Goal: Task Accomplishment & Management: Use online tool/utility

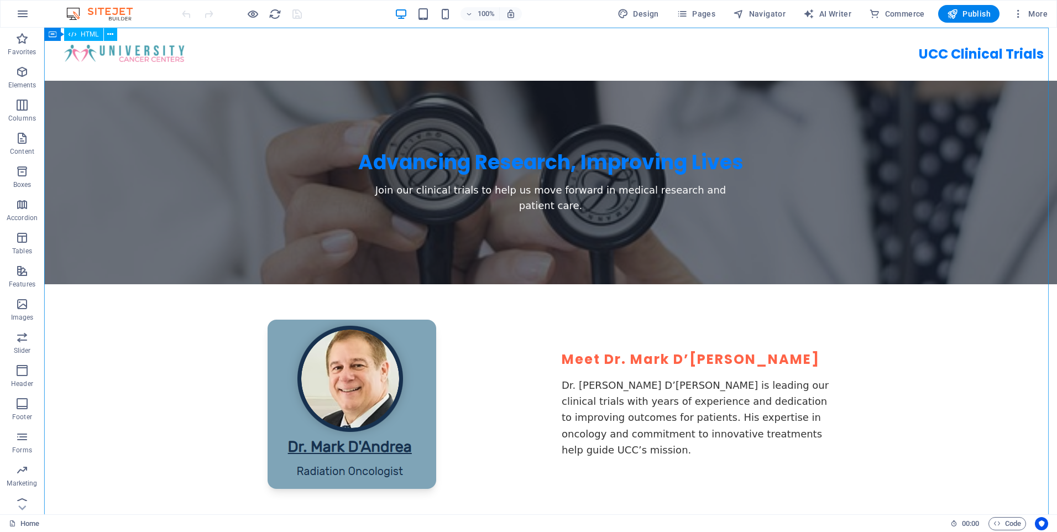
click at [86, 35] on span "HTML" at bounding box center [90, 34] width 18 height 7
click at [78, 34] on div "HTML" at bounding box center [83, 34] width 39 height 13
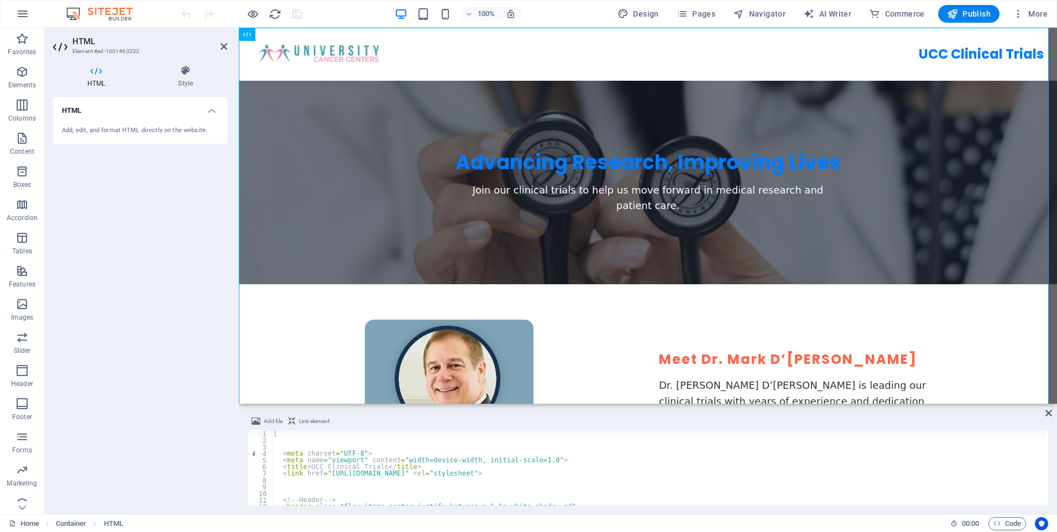
click at [208, 106] on h4 "HTML" at bounding box center [140, 107] width 174 height 20
click at [208, 106] on h4 "HTML" at bounding box center [140, 110] width 174 height 27
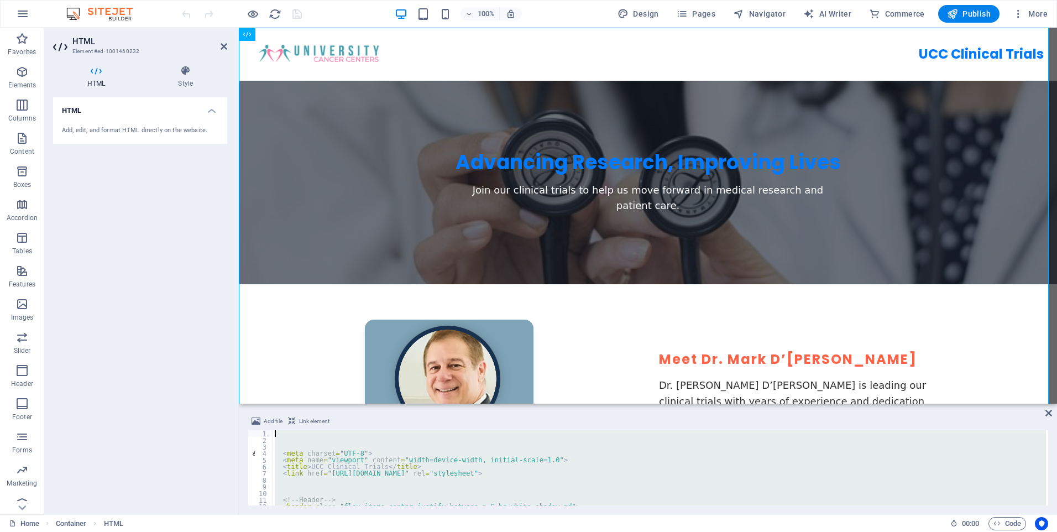
drag, startPoint x: 329, startPoint y: 483, endPoint x: 196, endPoint y: 348, distance: 189.6
click at [186, 333] on div "HTML Element #ed-1001460232 HTML Style HTML Add, edit, and format HTML directly…" at bounding box center [550, 271] width 1013 height 486
paste textarea "<script src="script.js"></script>"
type textarea "<script src="script.js"></script>"
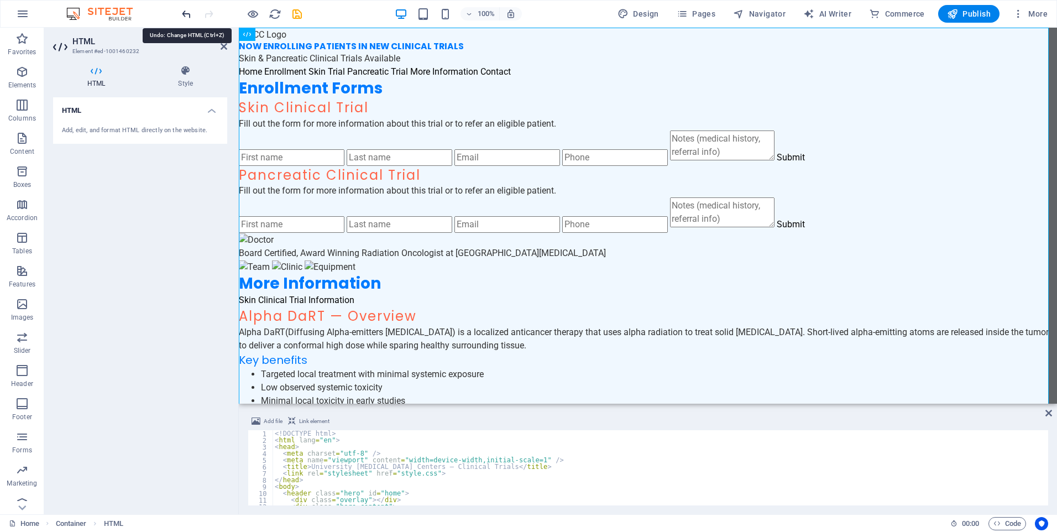
click at [182, 12] on icon "undo" at bounding box center [186, 14] width 13 height 13
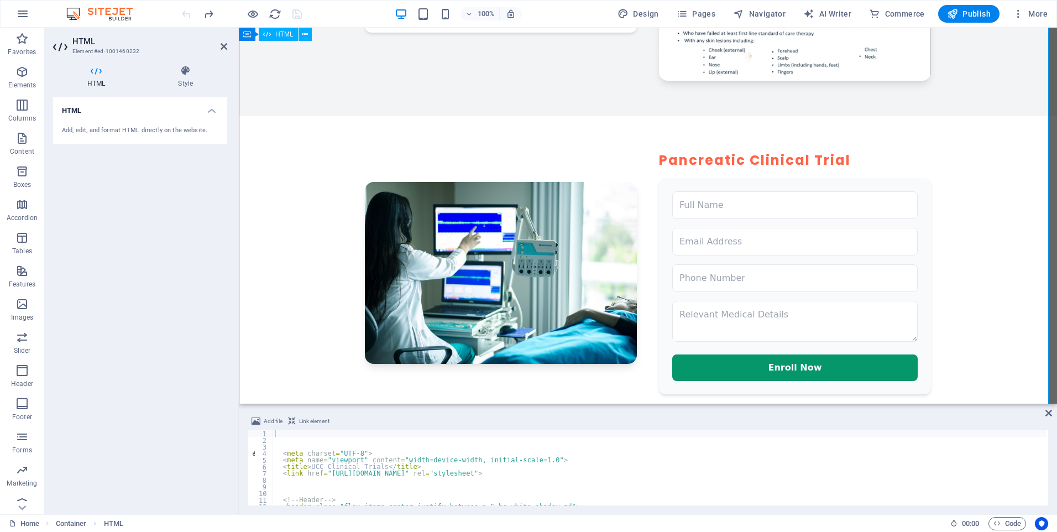
scroll to position [829, 0]
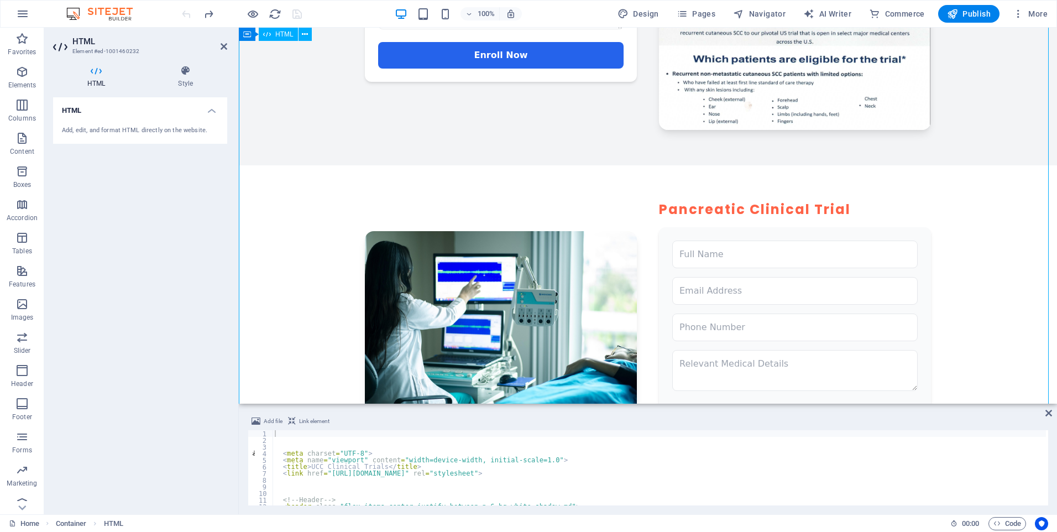
drag, startPoint x: 543, startPoint y: 259, endPoint x: 489, endPoint y: 76, distance: 190.7
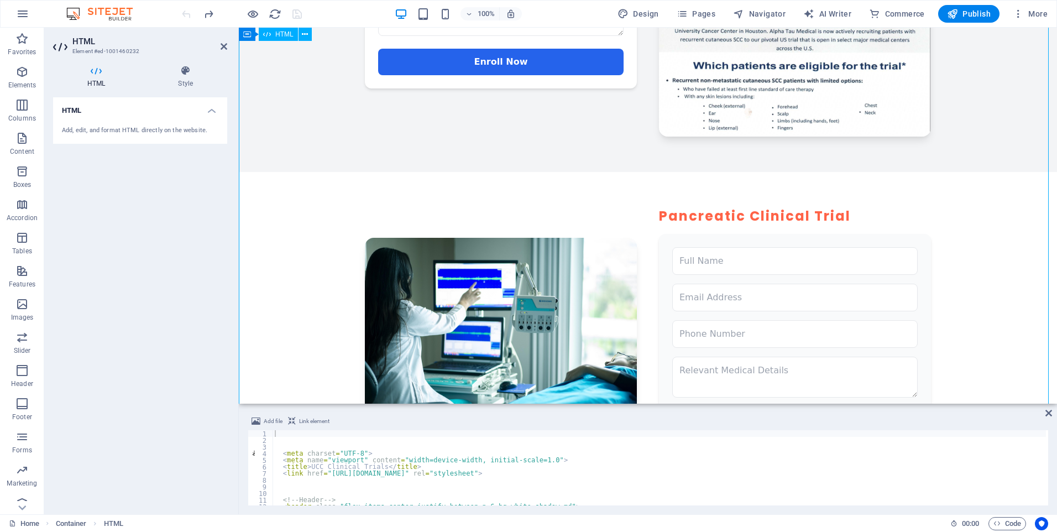
drag, startPoint x: 736, startPoint y: 329, endPoint x: 684, endPoint y: 228, distance: 114.2
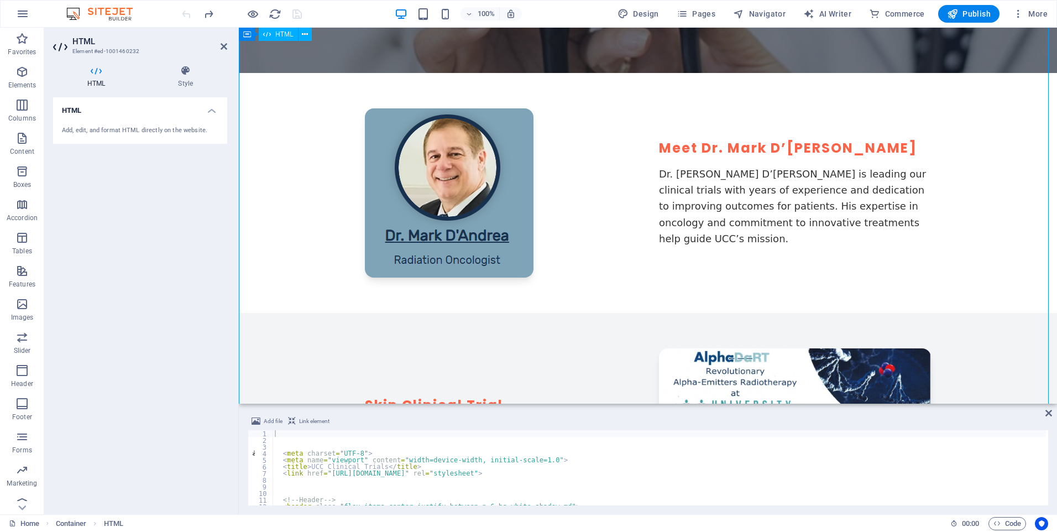
scroll to position [43, 0]
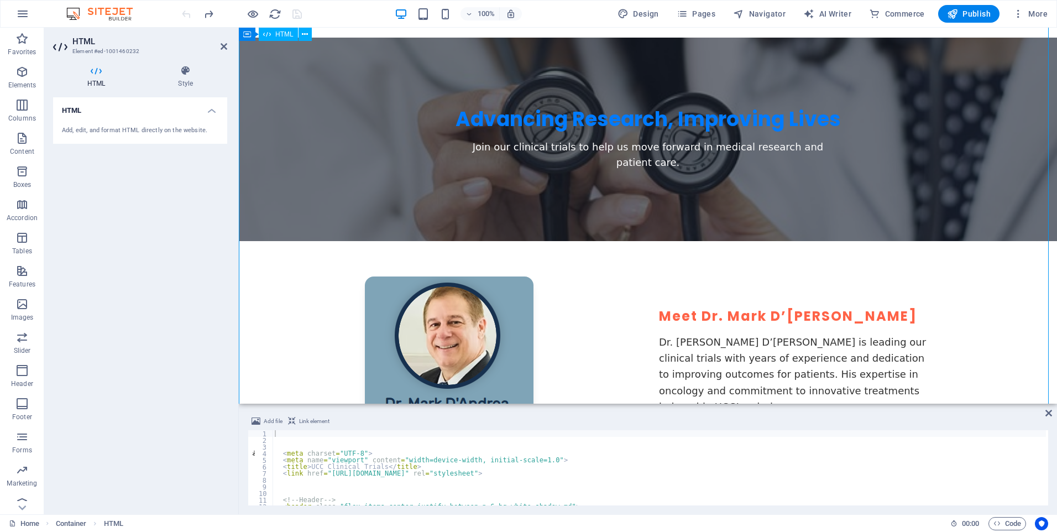
drag, startPoint x: 222, startPoint y: 47, endPoint x: 178, endPoint y: 19, distance: 52.2
click at [222, 47] on icon at bounding box center [224, 46] width 7 height 9
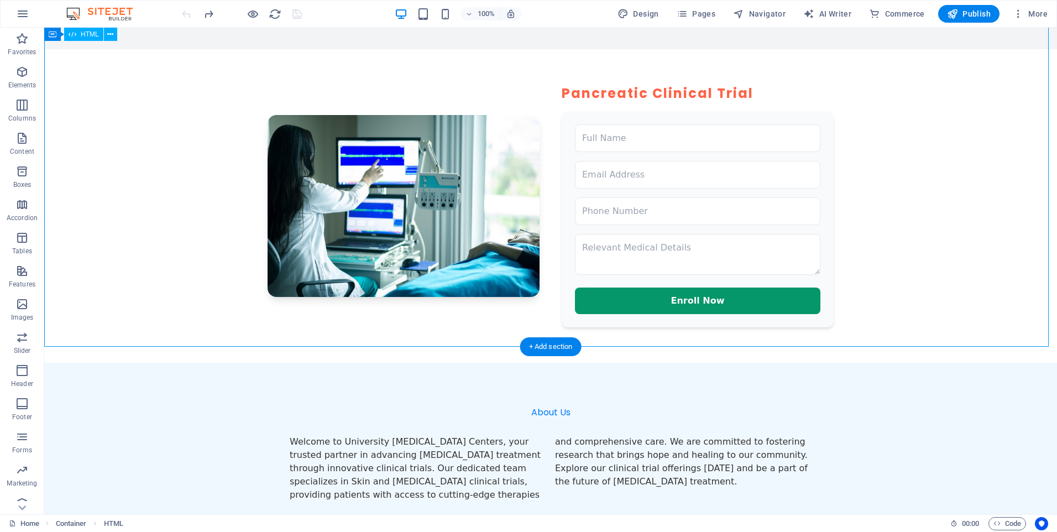
scroll to position [1216, 0]
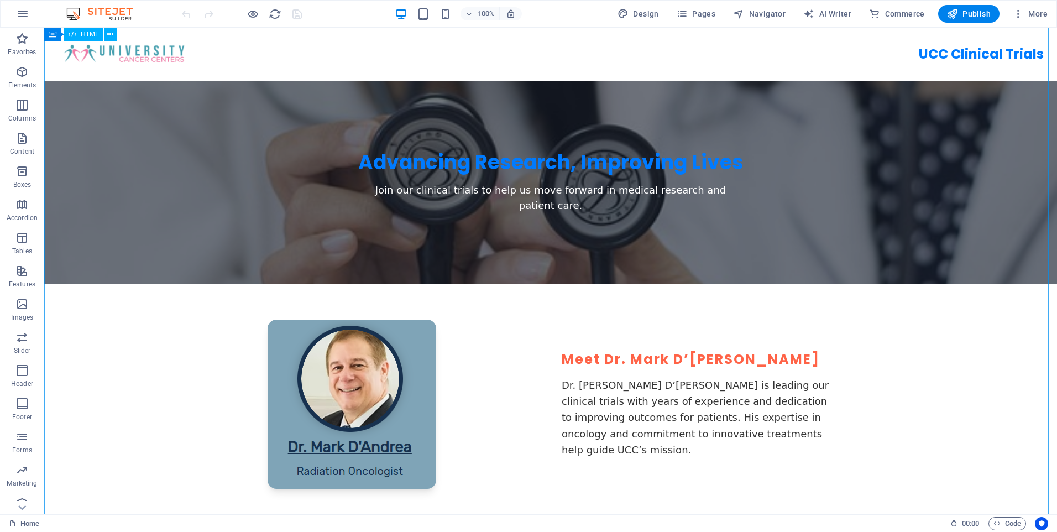
click at [85, 34] on span "HTML" at bounding box center [90, 34] width 18 height 7
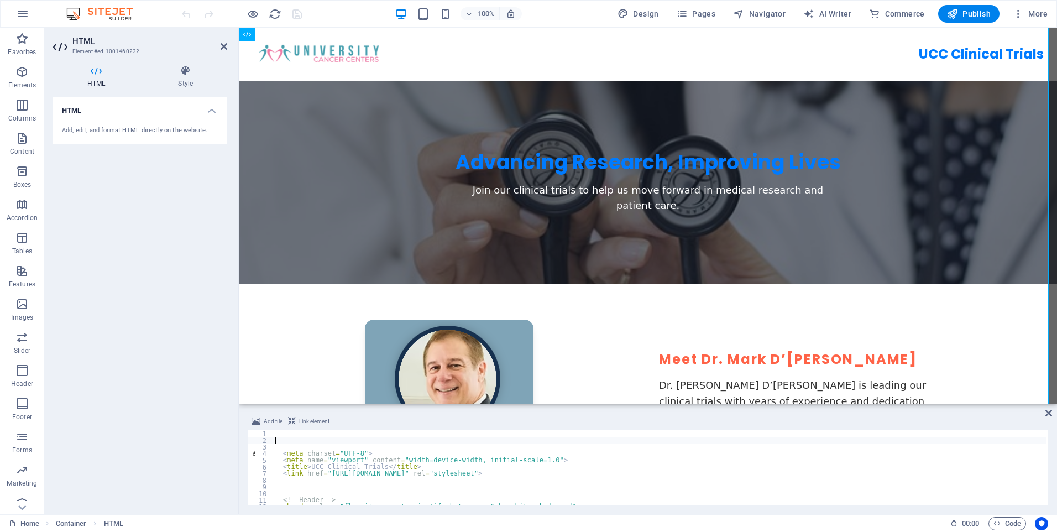
click at [286, 441] on div "< meta charset = "UTF-8" > < meta name = "viewport" content = "width=device-wid…" at bounding box center [721, 473] width 897 height 86
click at [285, 438] on div "< meta charset = "UTF-8" > < meta name = "viewport" content = "width=device-wid…" at bounding box center [721, 473] width 897 height 86
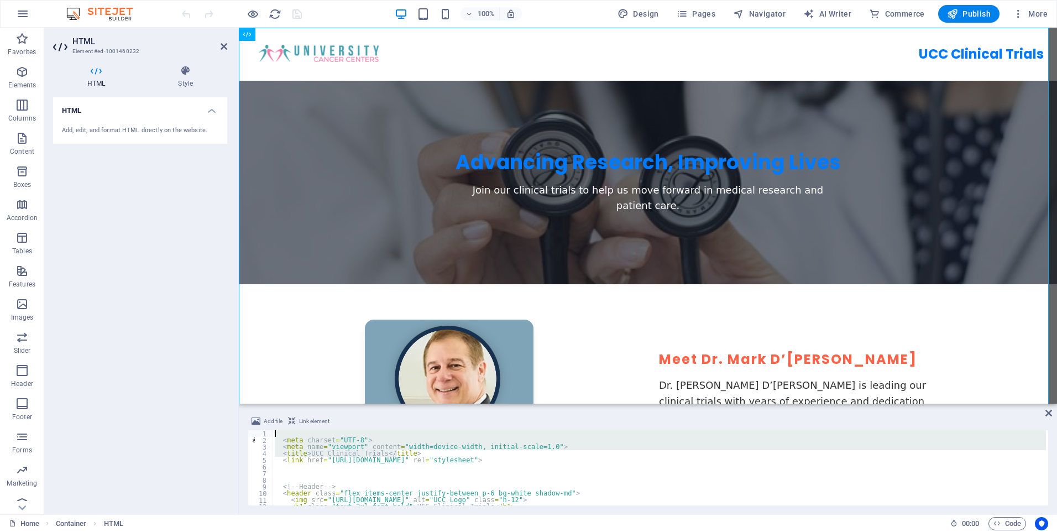
drag, startPoint x: 638, startPoint y: 455, endPoint x: 236, endPoint y: 401, distance: 406.1
click at [236, 401] on div "HTML Element #ed-1001460232 HTML Style HTML Add, edit, and format HTML directly…" at bounding box center [550, 271] width 1013 height 486
type textarea "<meta charset="UTF-8">"
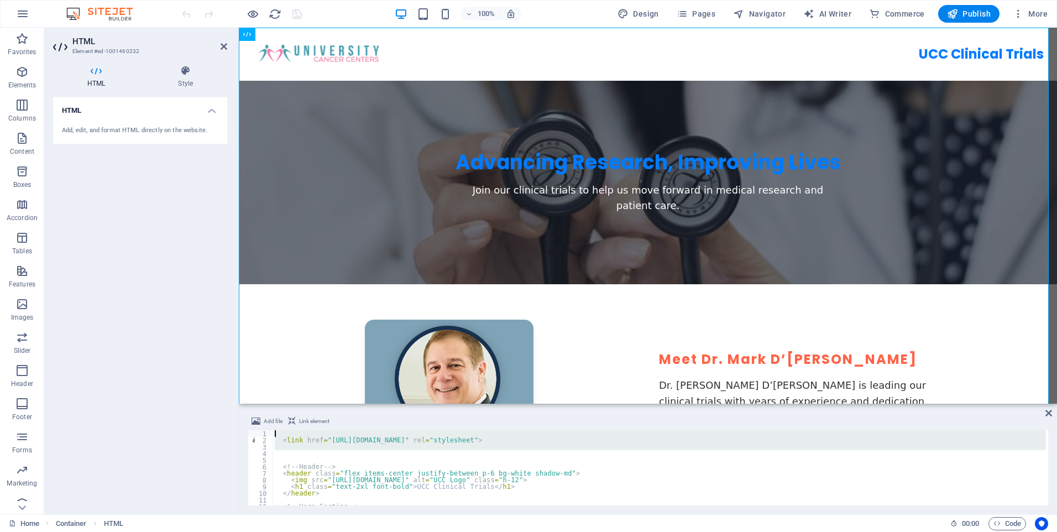
drag, startPoint x: 616, startPoint y: 453, endPoint x: 264, endPoint y: 404, distance: 355.6
click at [264, 404] on aside "Add file Link element 1 2 3 4 5 6 7 8 9 10 11 12 13 < link href = "[URL][DOMAIN…" at bounding box center [648, 459] width 818 height 111
type textarea "<link href="[URL][DOMAIN_NAME]" rel="stylesheet">"
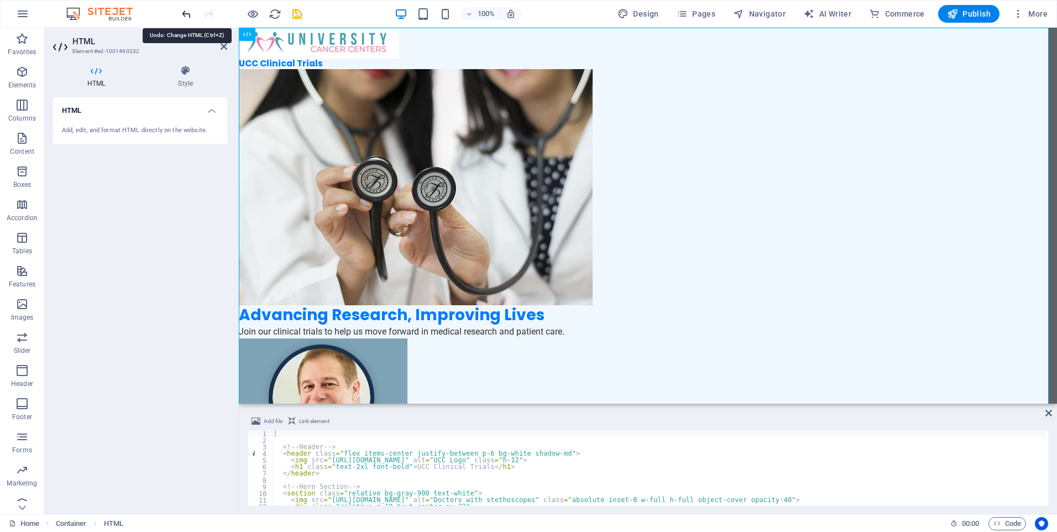
click at [184, 14] on icon "undo" at bounding box center [186, 14] width 13 height 13
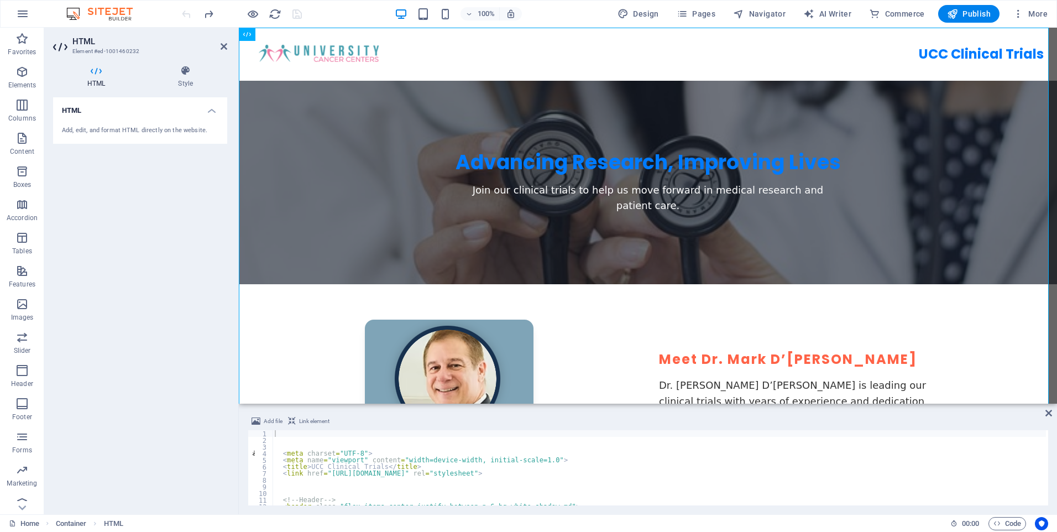
click at [184, 14] on div at bounding box center [242, 14] width 124 height 18
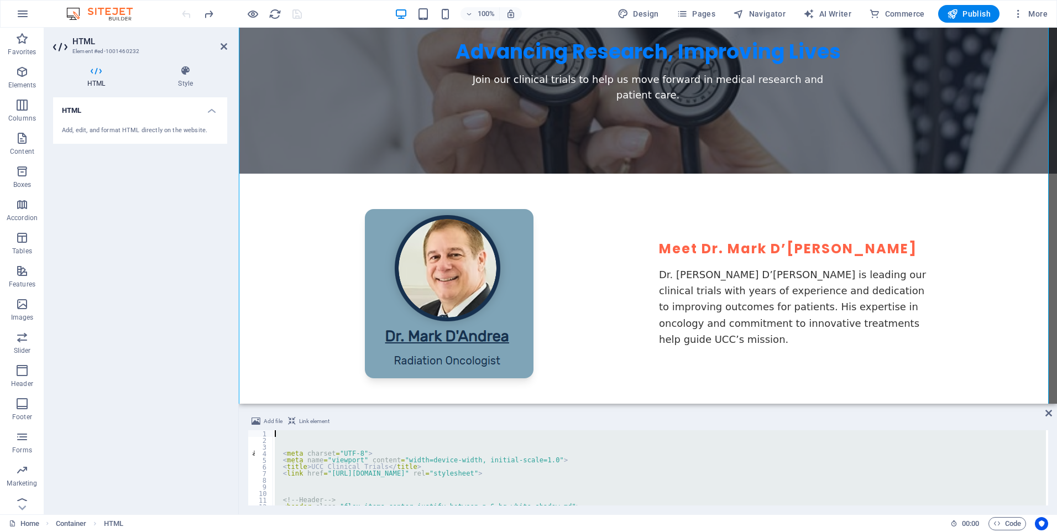
drag, startPoint x: 384, startPoint y: 479, endPoint x: 155, endPoint y: 300, distance: 289.8
click at [155, 300] on div "HTML Element #ed-1001460232 HTML Style HTML Add, edit, and format HTML directly…" at bounding box center [550, 271] width 1013 height 486
paste textarea
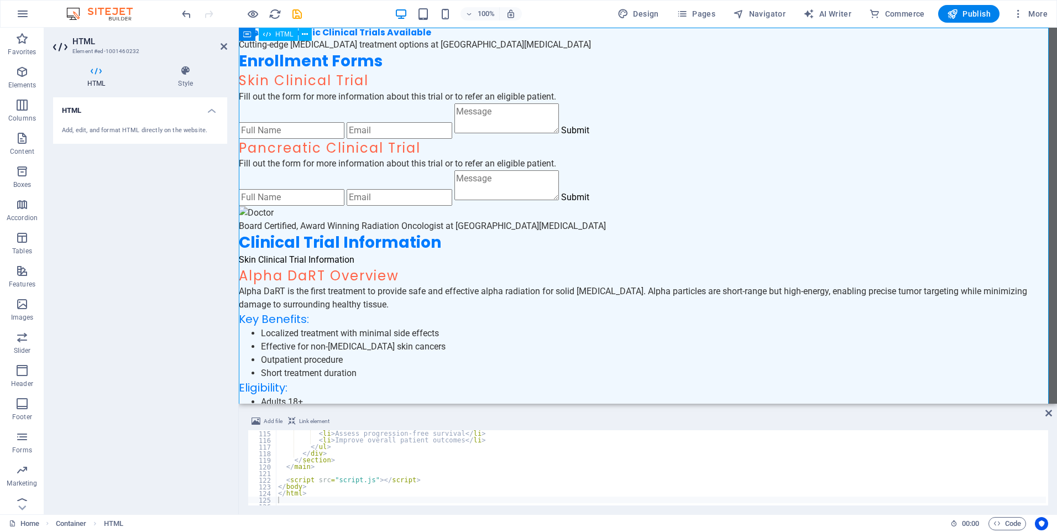
click at [347, 200] on input "email" at bounding box center [400, 197] width 106 height 17
click at [570, 142] on div "University [MEDICAL_DATA] Centers - Clinical Trials Skin & Pancreatic Clinical …" at bounding box center [648, 453] width 818 height 850
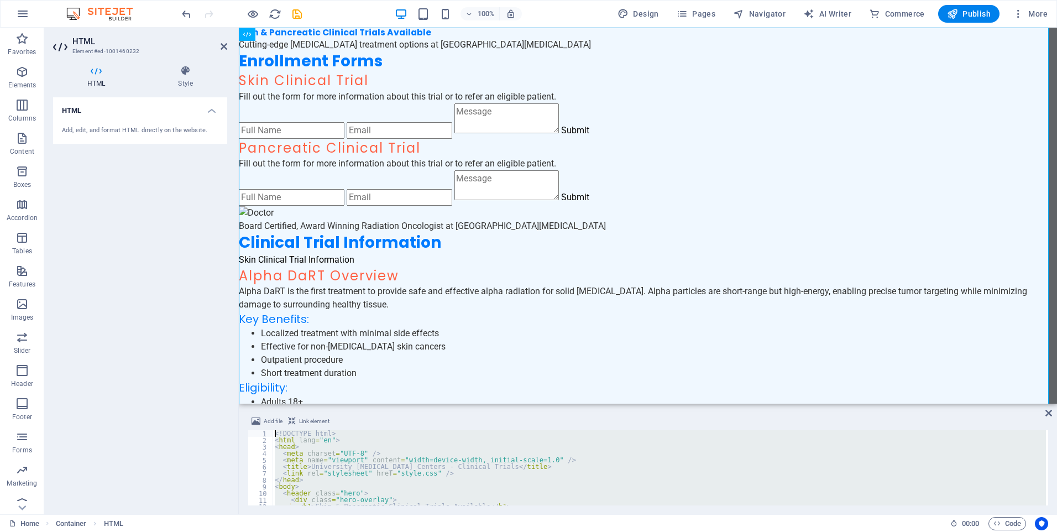
drag, startPoint x: 333, startPoint y: 494, endPoint x: 228, endPoint y: 378, distance: 156.9
click at [229, 380] on div "HTML Element #ed-1001460232 HTML Style HTML Add, edit, and format HTML directly…" at bounding box center [550, 271] width 1013 height 486
type textarea "<!DOCTYPE html> <html lang="en">"
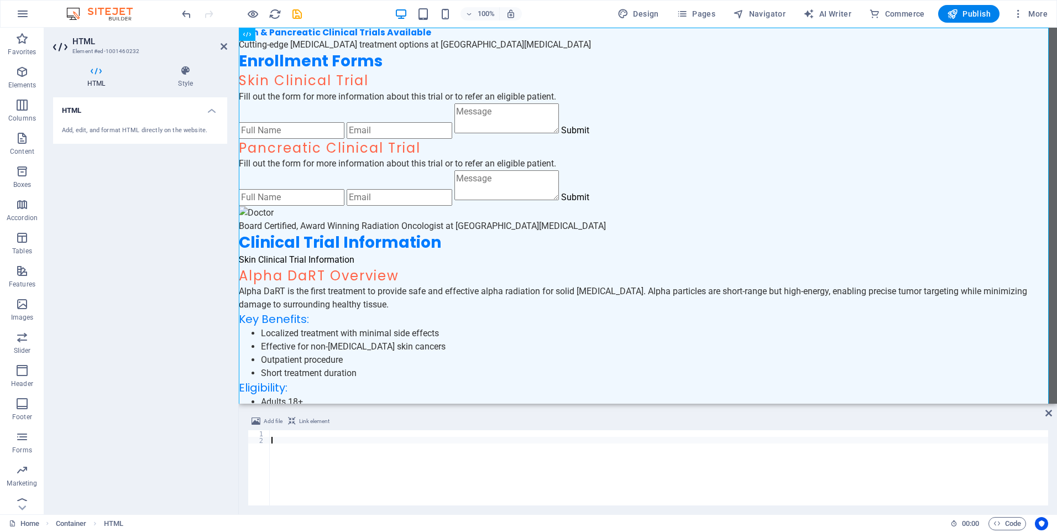
click at [305, 459] on div at bounding box center [658, 474] width 779 height 88
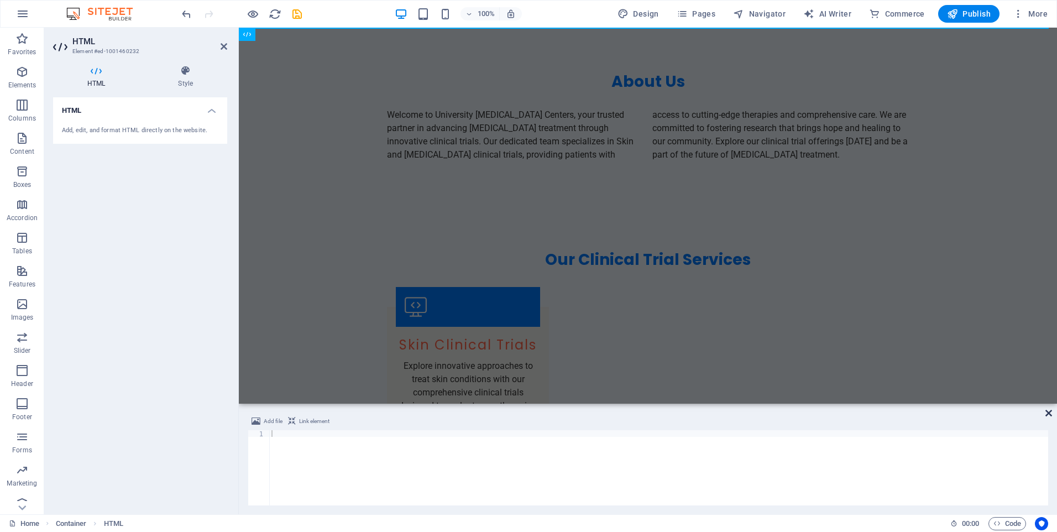
click at [1048, 412] on icon at bounding box center [1048, 413] width 7 height 9
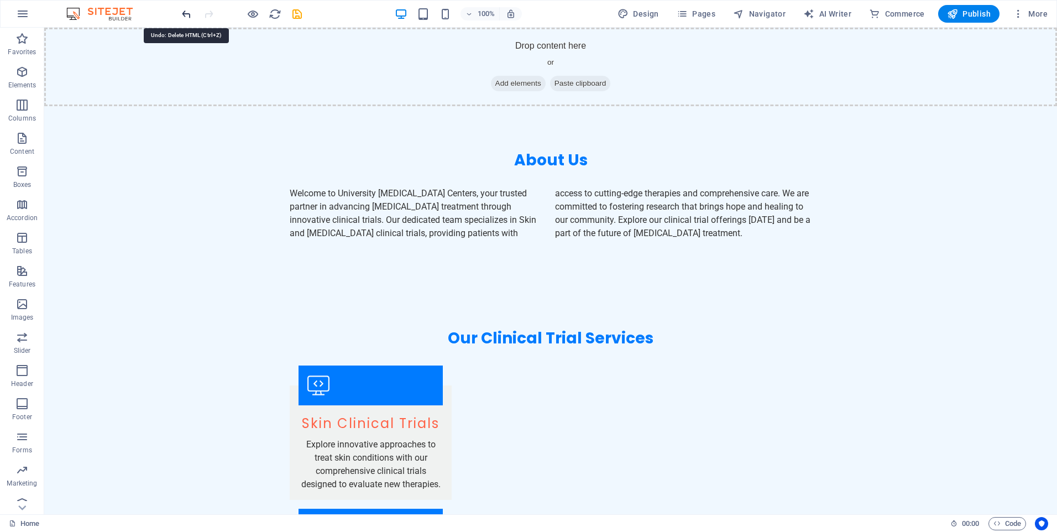
click at [180, 15] on icon "undo" at bounding box center [186, 14] width 13 height 13
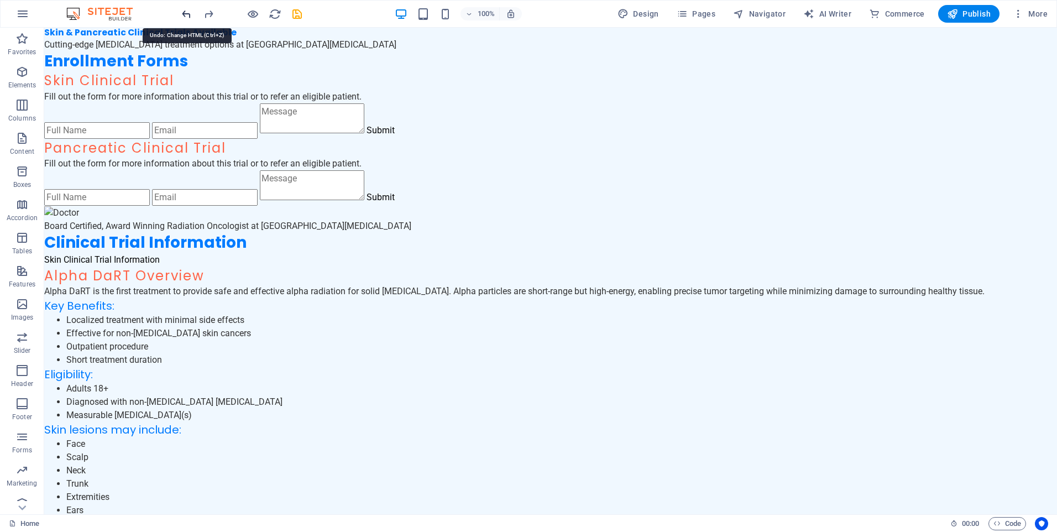
click at [180, 15] on icon "undo" at bounding box center [186, 14] width 13 height 13
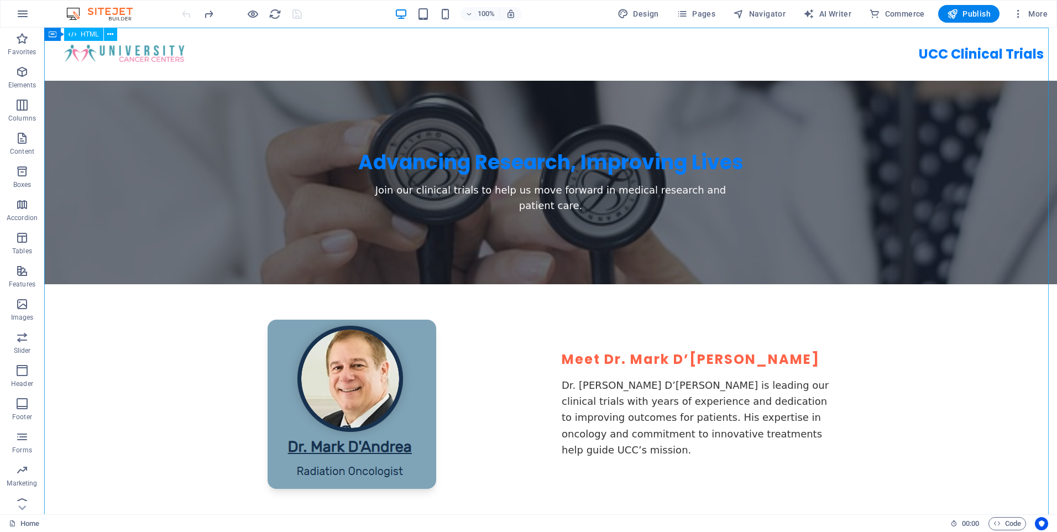
click at [92, 35] on span "HTML" at bounding box center [90, 34] width 18 height 7
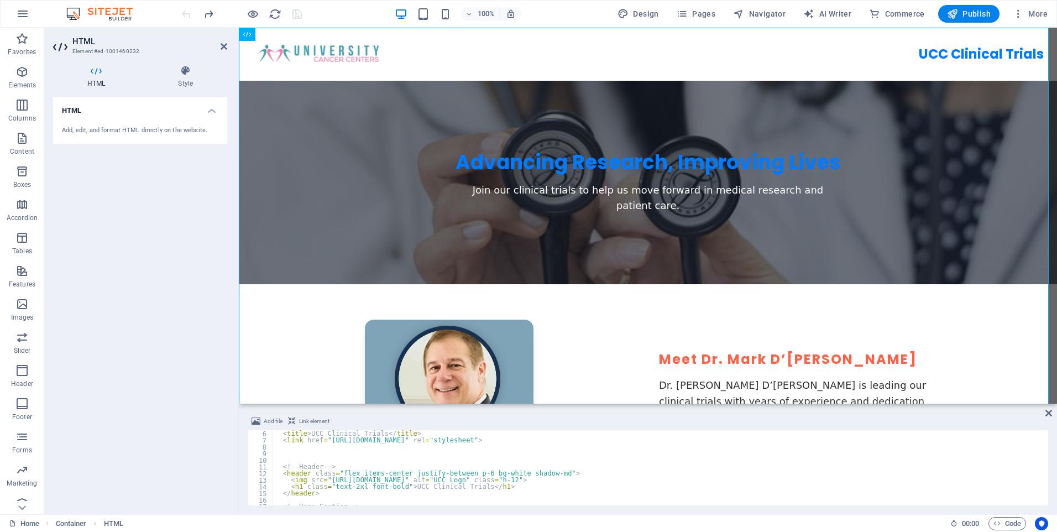
scroll to position [33, 0]
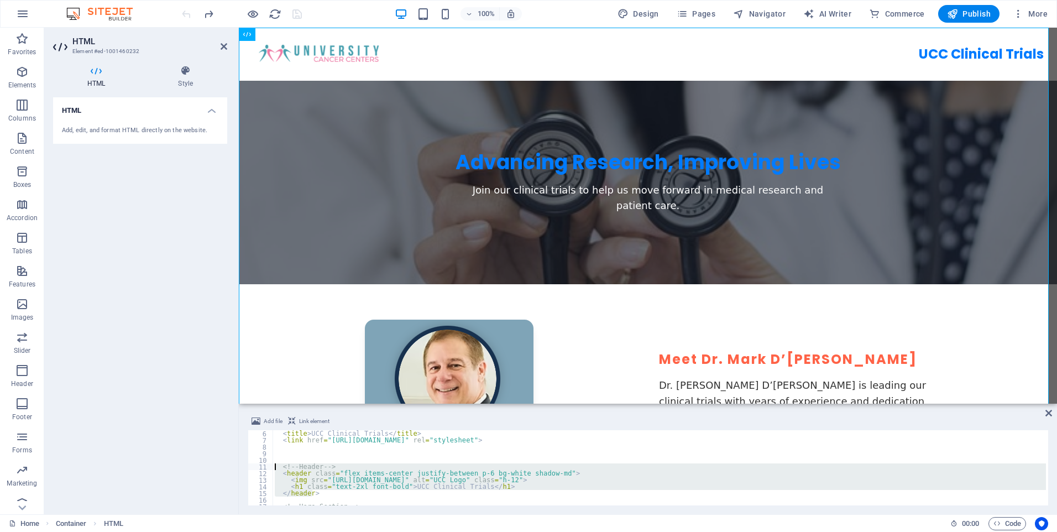
drag, startPoint x: 330, startPoint y: 494, endPoint x: 267, endPoint y: 466, distance: 69.0
click at [267, 466] on div "6 7 8 9 10 11 12 13 14 15 16 17 18 < title > UCC Clinical Trials </ title > < l…" at bounding box center [648, 467] width 800 height 75
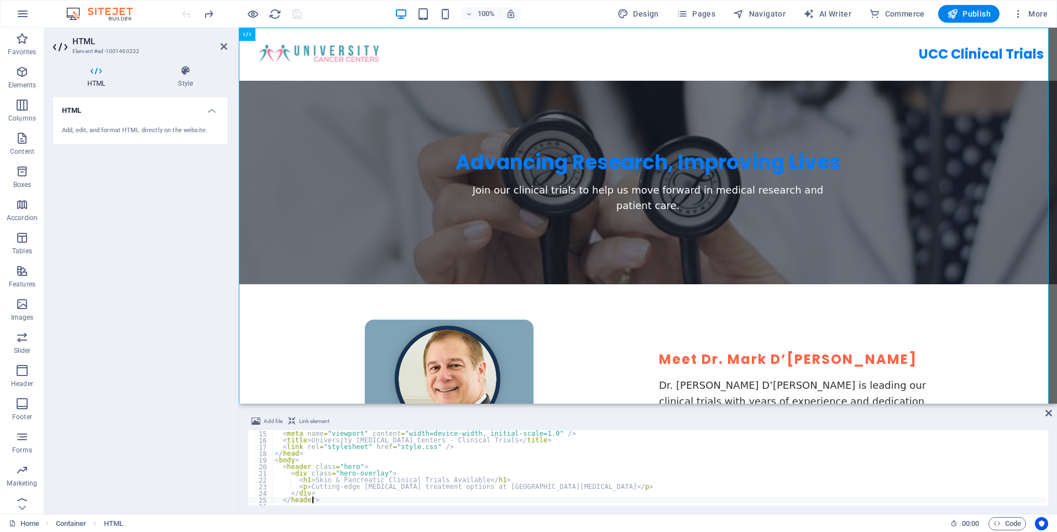
type textarea "</header>"
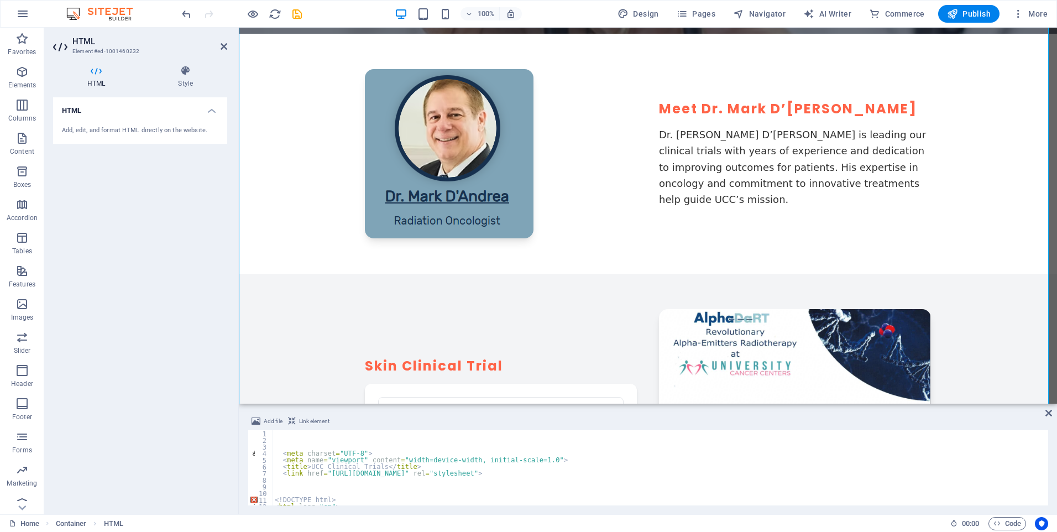
scroll to position [0, 0]
click at [183, 13] on icon "undo" at bounding box center [186, 14] width 13 height 13
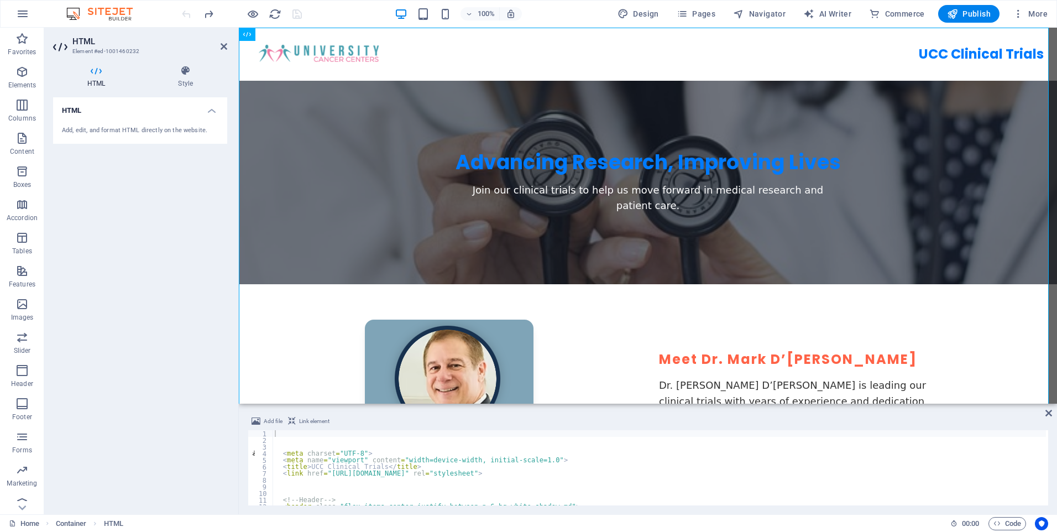
click at [295, 437] on div "< meta charset = "UTF-8" > < meta name = "viewport" content = "width=device-wid…" at bounding box center [721, 473] width 897 height 86
click at [292, 434] on div "< meta charset = "UTF-8" > < meta name = "viewport" content = "width=device-wid…" at bounding box center [721, 473] width 897 height 86
paste textarea "</header>"
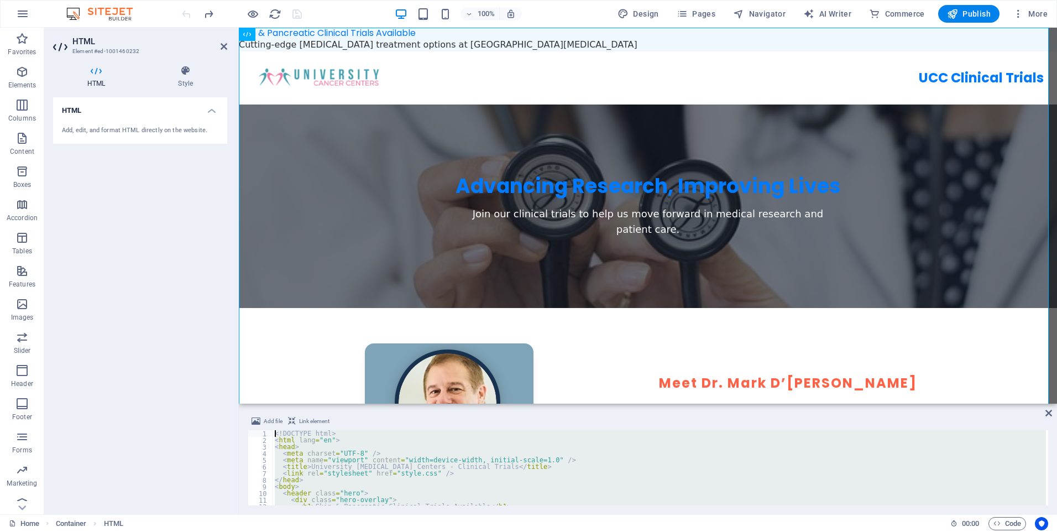
drag, startPoint x: 333, startPoint y: 462, endPoint x: 198, endPoint y: 394, distance: 151.1
click at [198, 394] on div "HTML Element #ed-1001460232 HTML Style HTML Add, edit, and format HTML directly…" at bounding box center [550, 271] width 1013 height 486
type textarea "<!DOCTYPE html> <html lang="en">"
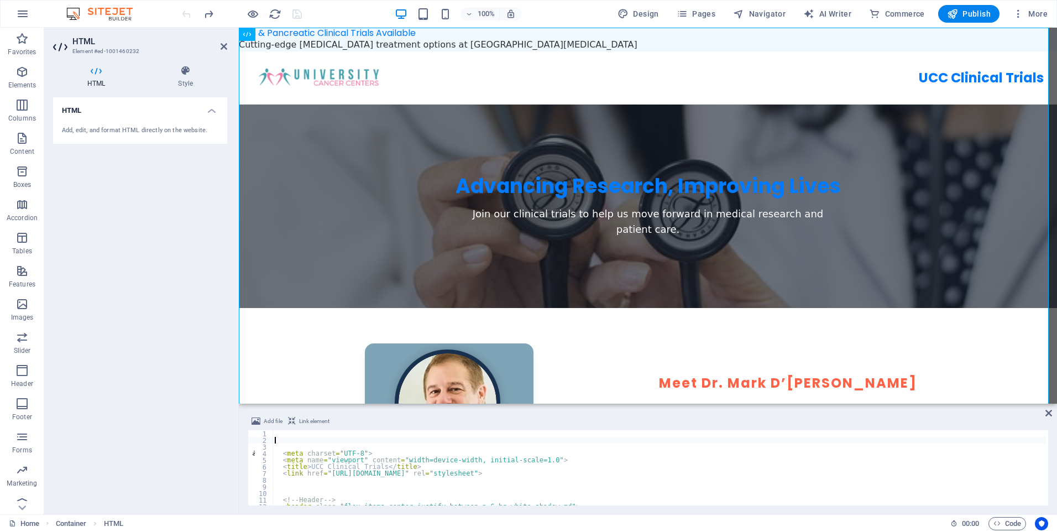
click at [292, 441] on div "< meta charset = "UTF-8" > < meta name = "viewport" content = "width=device-wid…" at bounding box center [721, 473] width 897 height 86
click at [290, 438] on div "< meta charset = "UTF-8" > < meta name = "viewport" content = "width=device-wid…" at bounding box center [721, 473] width 897 height 86
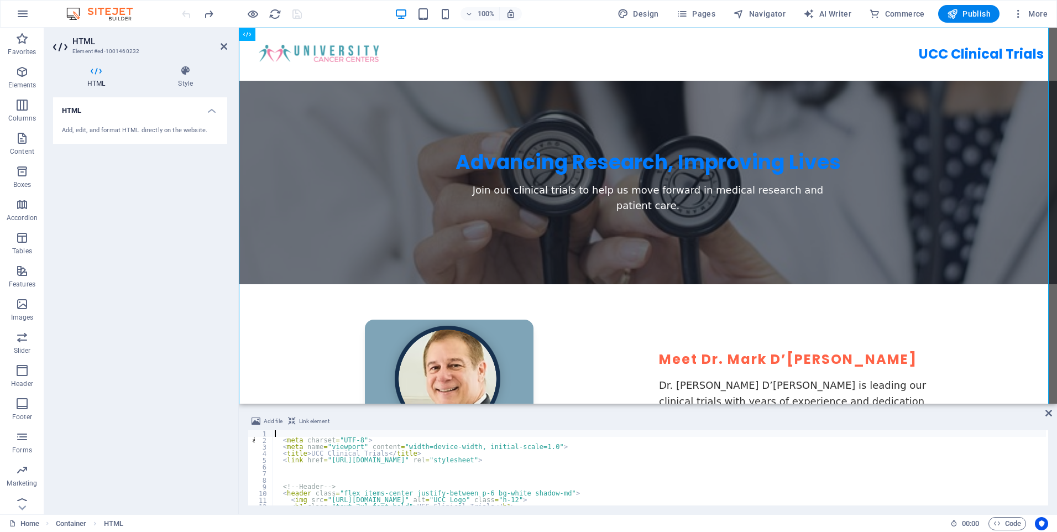
click at [290, 433] on div "< meta charset = "UTF-8" > < meta name = "viewport" content = "width=device-wid…" at bounding box center [721, 473] width 897 height 86
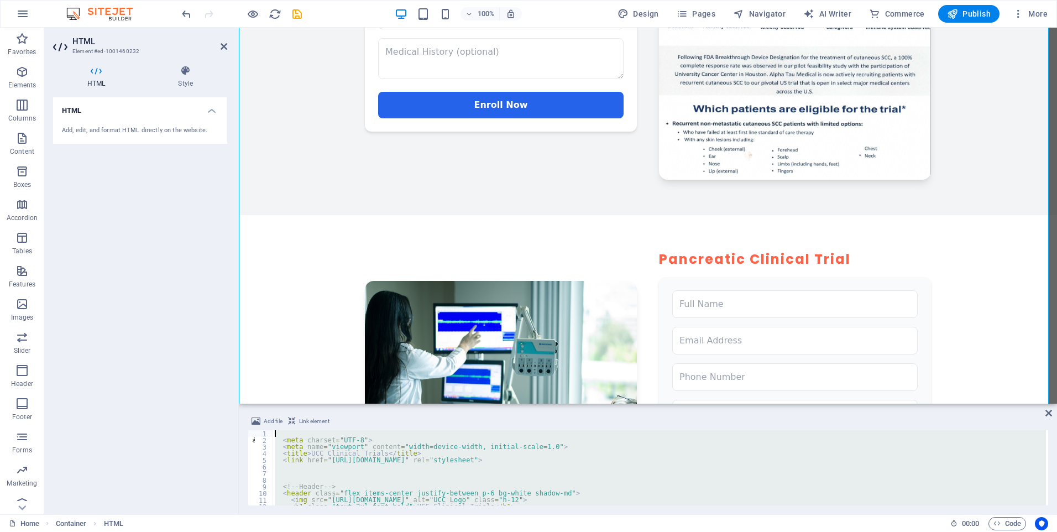
drag, startPoint x: 326, startPoint y: 467, endPoint x: 232, endPoint y: 339, distance: 158.9
click at [232, 339] on div "HTML Element #ed-1001460232 HTML Style HTML Add, edit, and format HTML directly…" at bounding box center [550, 271] width 1013 height 486
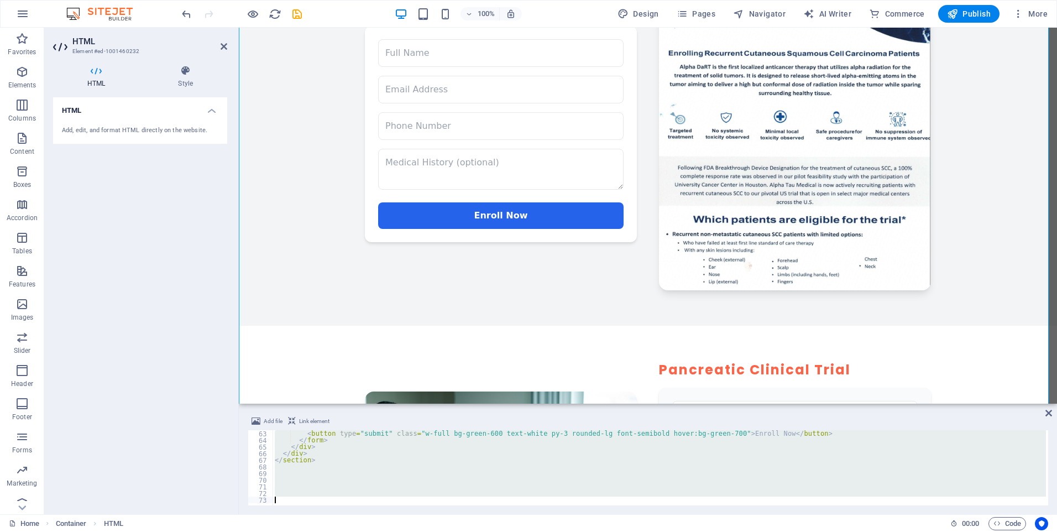
scroll to position [411, 0]
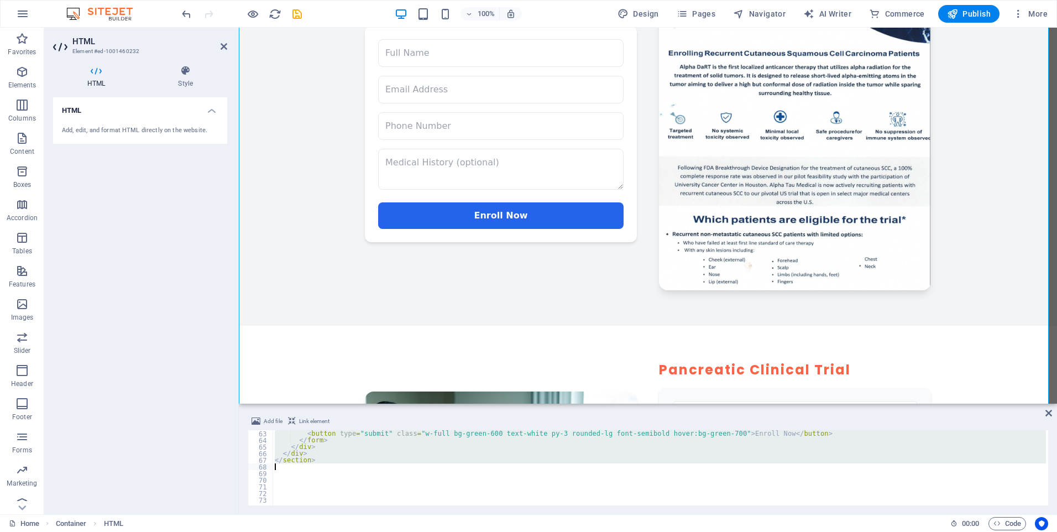
drag, startPoint x: 277, startPoint y: 460, endPoint x: 455, endPoint y: 464, distance: 178.1
click at [455, 464] on div "< button type = "submit" class = "w-full bg-green-600 text-white py-3 rounded-l…" at bounding box center [721, 473] width 897 height 86
type textarea "</section>"
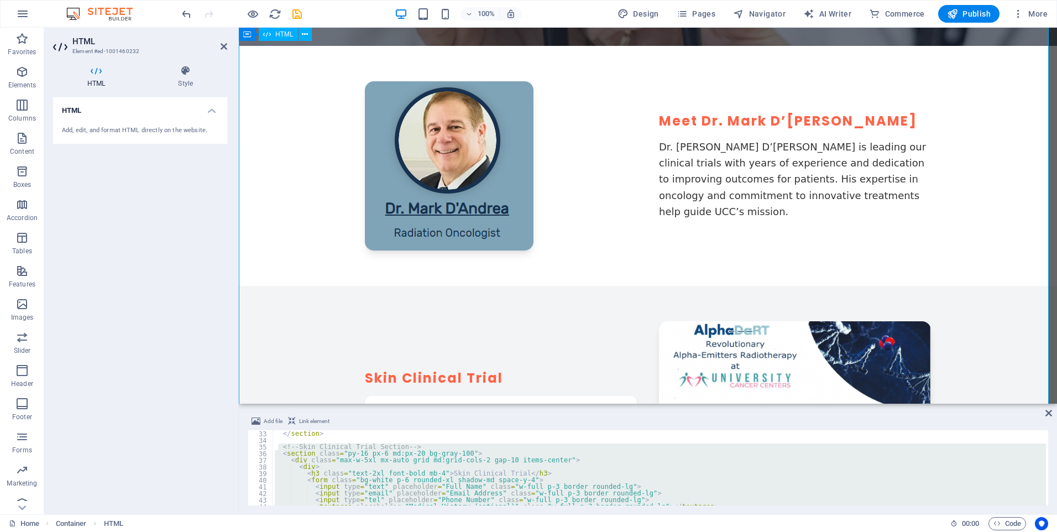
scroll to position [0, 0]
